Goal: Information Seeking & Learning: Learn about a topic

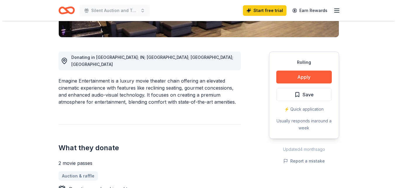
scroll to position [148, 0]
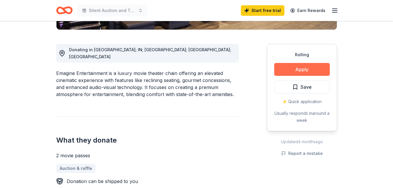
click at [303, 66] on button "Apply" at bounding box center [302, 69] width 56 height 13
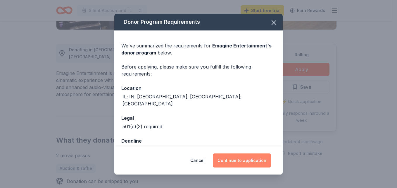
click at [228, 160] on button "Continue to application" at bounding box center [242, 160] width 58 height 14
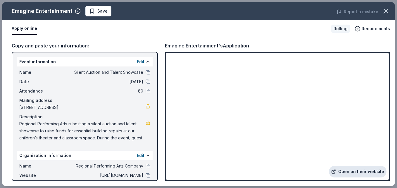
click at [359, 170] on link "Open on their website" at bounding box center [358, 172] width 58 height 12
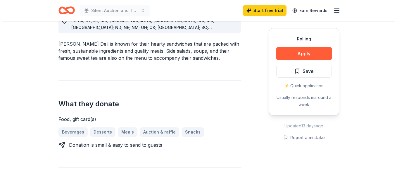
scroll to position [181, 0]
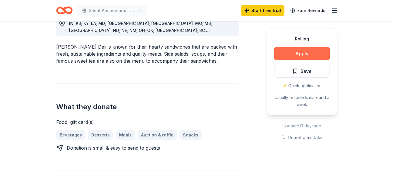
click at [298, 51] on button "Apply" at bounding box center [302, 53] width 56 height 13
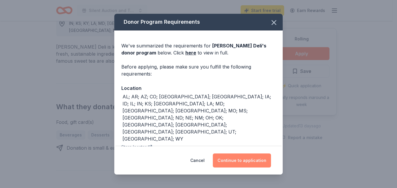
click at [236, 157] on button "Continue to application" at bounding box center [242, 160] width 58 height 14
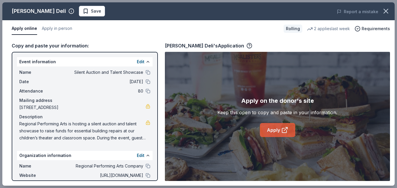
click at [273, 133] on link "Apply" at bounding box center [277, 130] width 35 height 14
click at [279, 128] on link "Apply" at bounding box center [277, 130] width 35 height 14
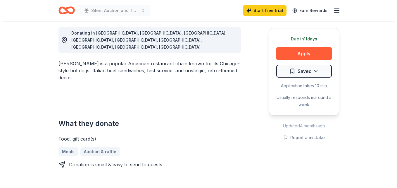
scroll to position [166, 0]
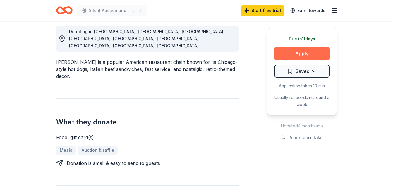
click at [318, 50] on button "Apply" at bounding box center [302, 53] width 56 height 13
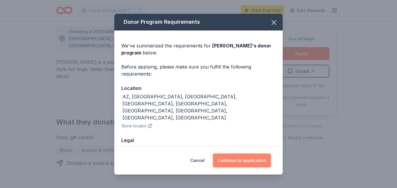
click at [233, 163] on button "Continue to application" at bounding box center [242, 160] width 58 height 14
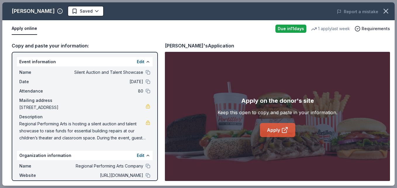
click at [274, 129] on link "Apply" at bounding box center [277, 130] width 35 height 14
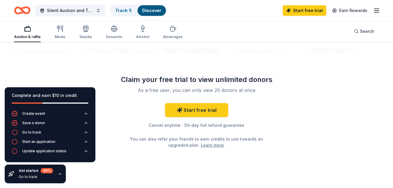
scroll to position [606, 0]
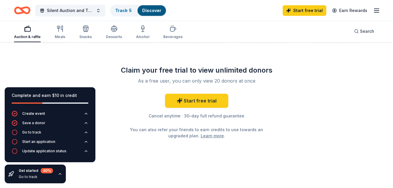
click at [206, 135] on link "Learn more" at bounding box center [212, 136] width 23 height 6
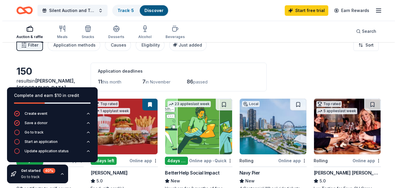
scroll to position [0, 0]
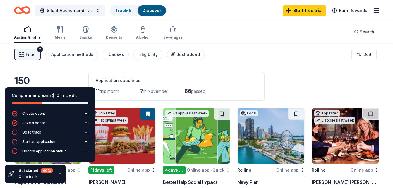
click at [32, 52] on span "Filter" at bounding box center [31, 54] width 10 height 7
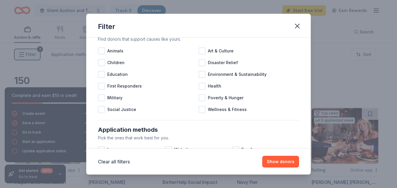
scroll to position [23, 0]
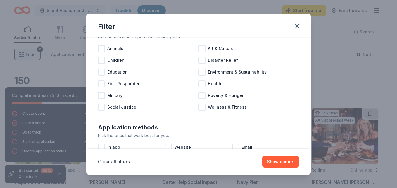
click at [97, 59] on div "Causes Find donors that support causes like yours. Animals Art & Culture Childr…" at bounding box center [199, 69] width 206 height 94
click at [101, 60] on div at bounding box center [101, 60] width 7 height 7
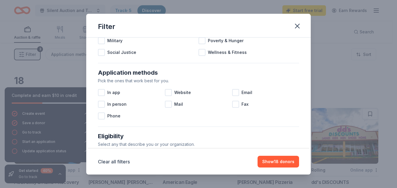
scroll to position [80, 0]
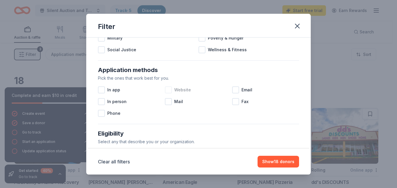
click at [170, 89] on div at bounding box center [168, 89] width 7 height 7
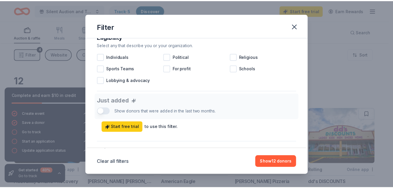
scroll to position [181, 0]
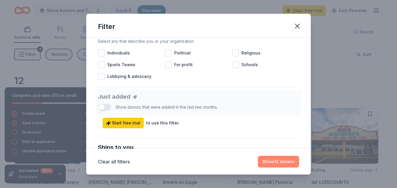
click at [275, 162] on button "Show 12 donors" at bounding box center [278, 162] width 41 height 12
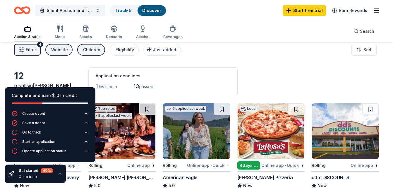
scroll to position [0, 0]
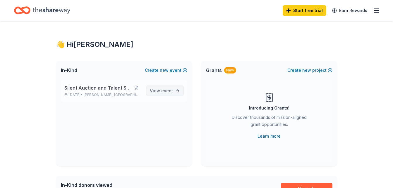
click at [168, 92] on span "event" at bounding box center [167, 90] width 12 height 5
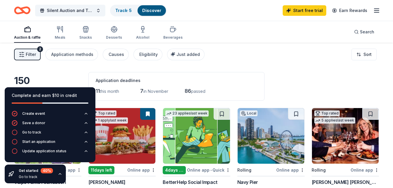
click at [25, 53] on button "Filter 2" at bounding box center [27, 55] width 27 height 12
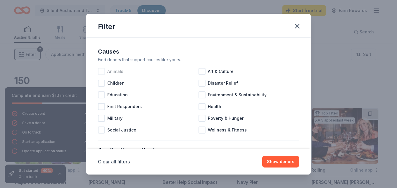
click at [196, 70] on div "Animals" at bounding box center [148, 72] width 101 height 12
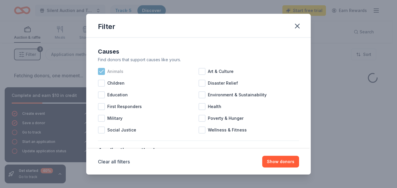
click at [100, 69] on icon at bounding box center [102, 71] width 6 height 6
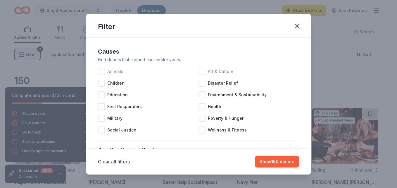
click at [202, 71] on div at bounding box center [202, 71] width 7 height 7
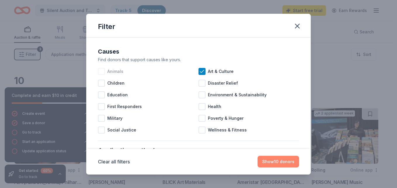
click at [271, 161] on button "Show 10 donors" at bounding box center [279, 162] width 42 height 12
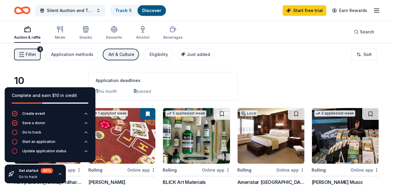
click at [28, 53] on span "Filter" at bounding box center [31, 54] width 10 height 7
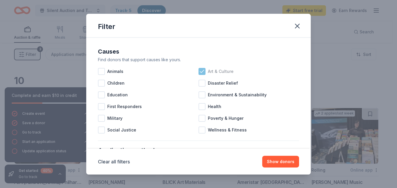
click at [200, 70] on icon at bounding box center [202, 71] width 6 height 6
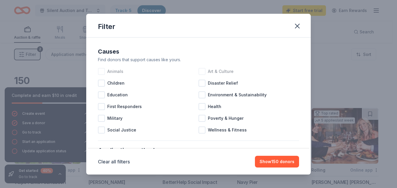
click at [103, 68] on div "Animals" at bounding box center [148, 72] width 101 height 12
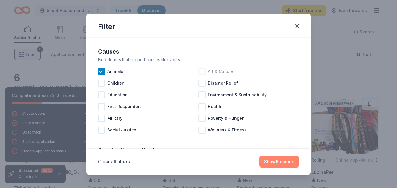
click at [283, 165] on button "Show 6 donors" at bounding box center [279, 162] width 40 height 12
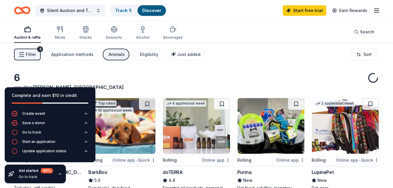
click at [33, 59] on button "Filter 3" at bounding box center [27, 55] width 27 height 12
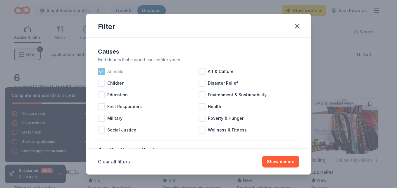
click at [104, 71] on icon at bounding box center [102, 71] width 6 height 6
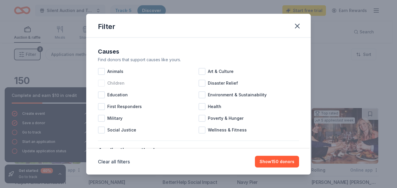
click at [104, 82] on div at bounding box center [101, 83] width 7 height 7
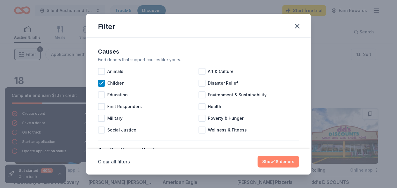
click at [269, 160] on button "Show 18 donors" at bounding box center [279, 162] width 42 height 12
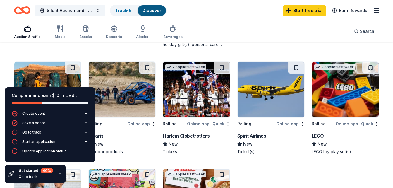
scroll to position [273, 0]
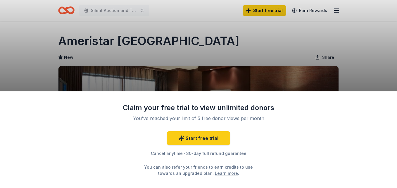
drag, startPoint x: 380, startPoint y: 59, endPoint x: 386, endPoint y: 66, distance: 9.1
click at [382, 70] on div "Claim your free trial to view unlimited donors You've reached your limit of 5 f…" at bounding box center [198, 94] width 397 height 188
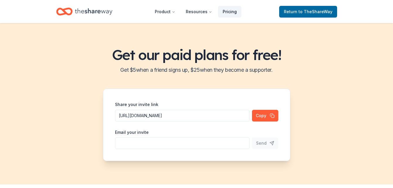
click at [232, 10] on link "Pricing" at bounding box center [229, 12] width 23 height 12
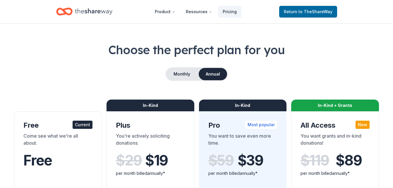
scroll to position [12, 0]
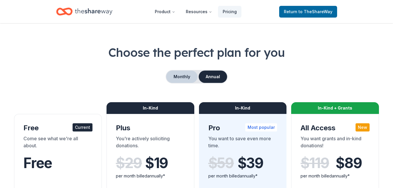
click at [188, 76] on button "Monthly" at bounding box center [181, 77] width 31 height 12
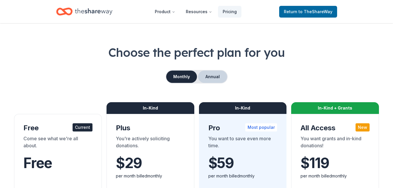
click at [217, 75] on button "Annual" at bounding box center [212, 77] width 29 height 12
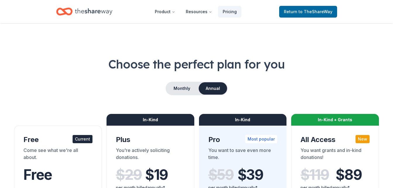
scroll to position [12, 0]
